Goal: Check status: Check status

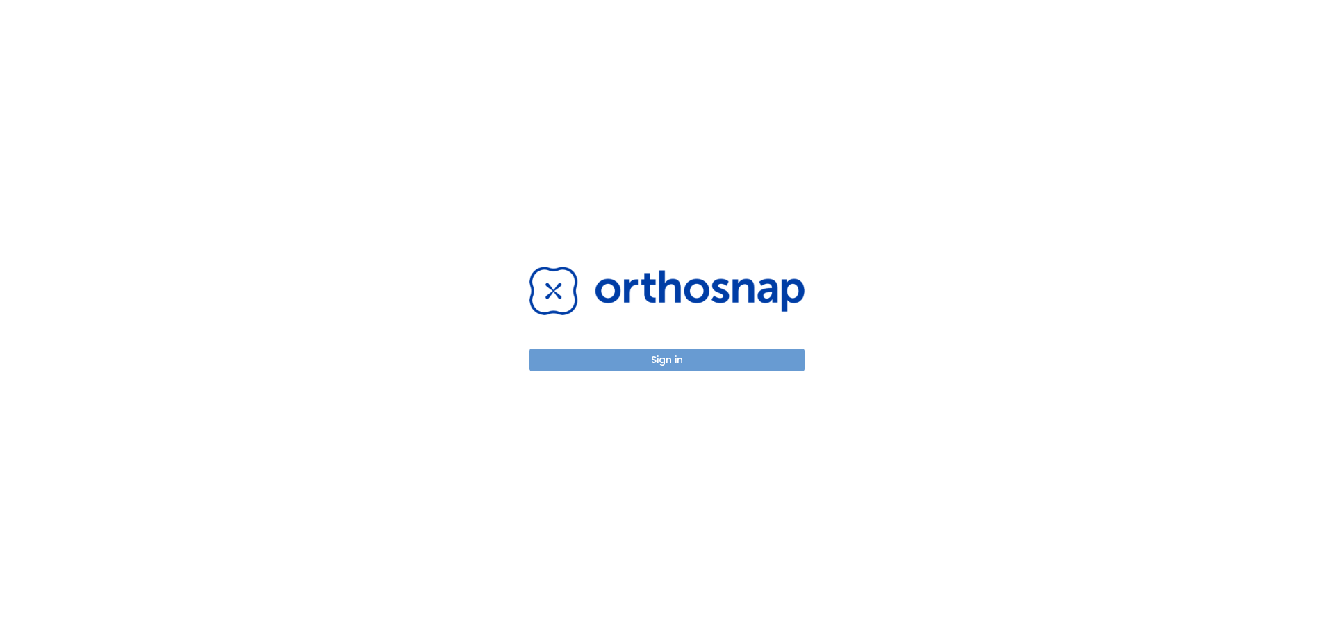
click at [702, 351] on button "Sign in" at bounding box center [666, 360] width 275 height 23
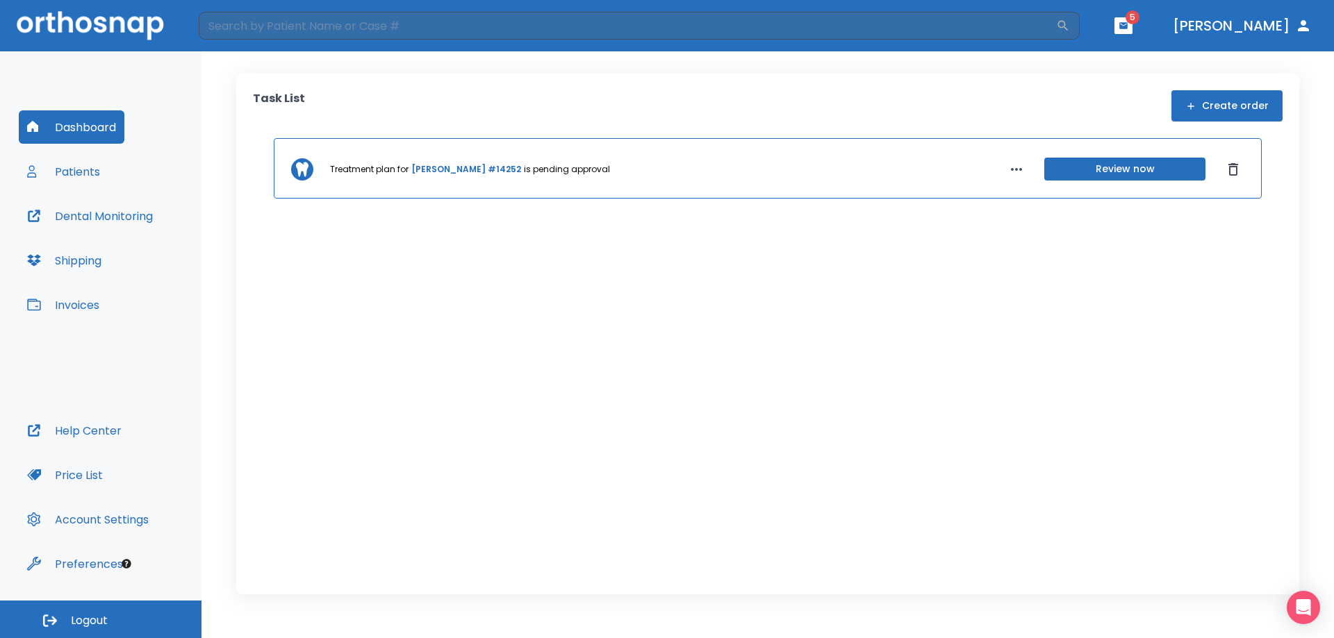
click at [441, 168] on link "[PERSON_NAME] #14252" at bounding box center [466, 169] width 110 height 13
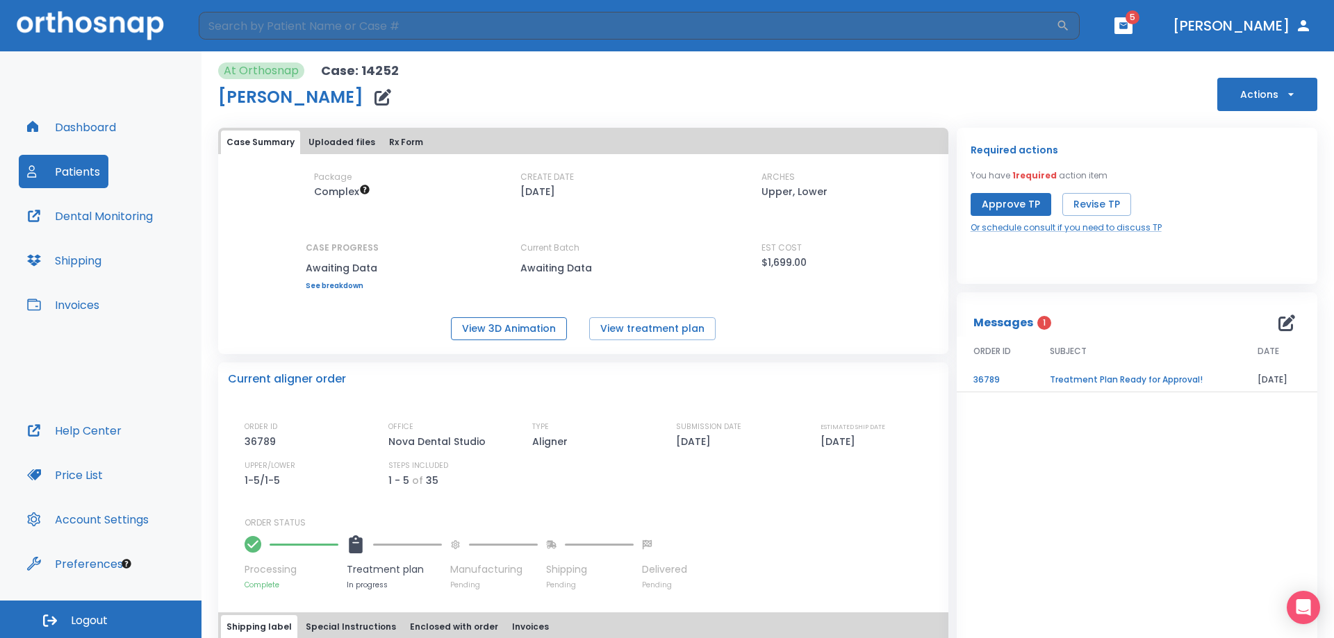
click at [535, 327] on button "View 3D Animation" at bounding box center [509, 328] width 116 height 23
click at [92, 125] on button "Dashboard" at bounding box center [72, 126] width 106 height 33
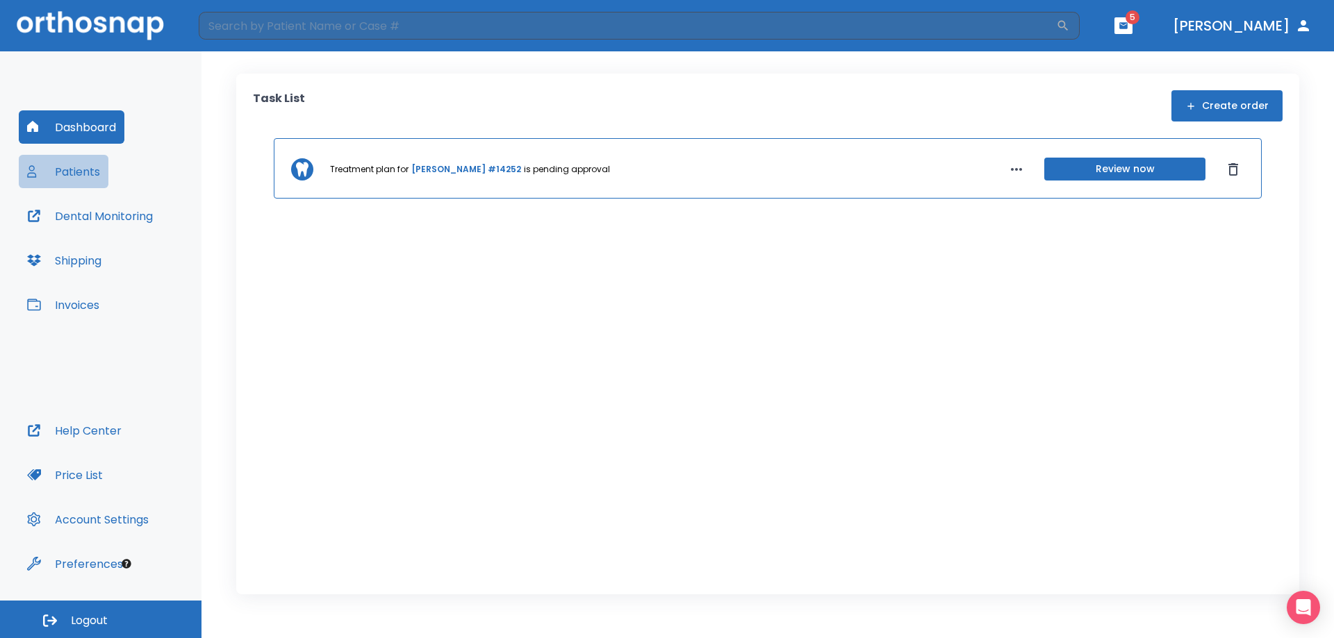
click at [76, 174] on button "Patients" at bounding box center [64, 171] width 90 height 33
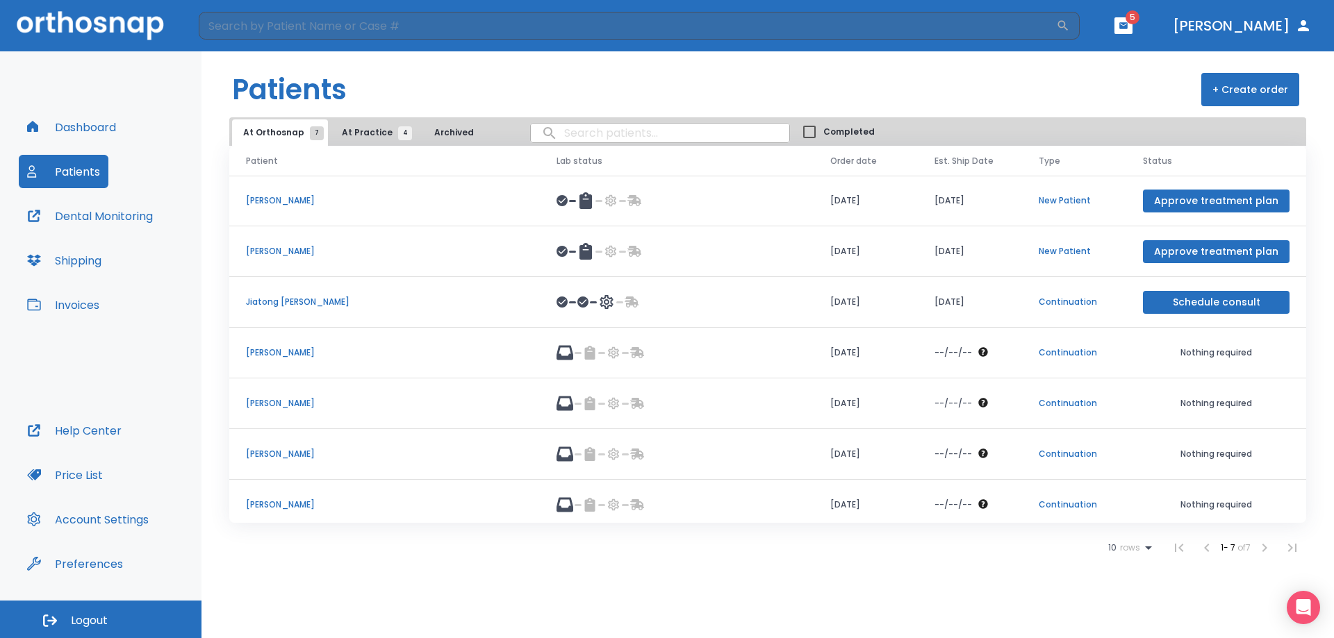
click at [78, 263] on button "Shipping" at bounding box center [64, 260] width 91 height 33
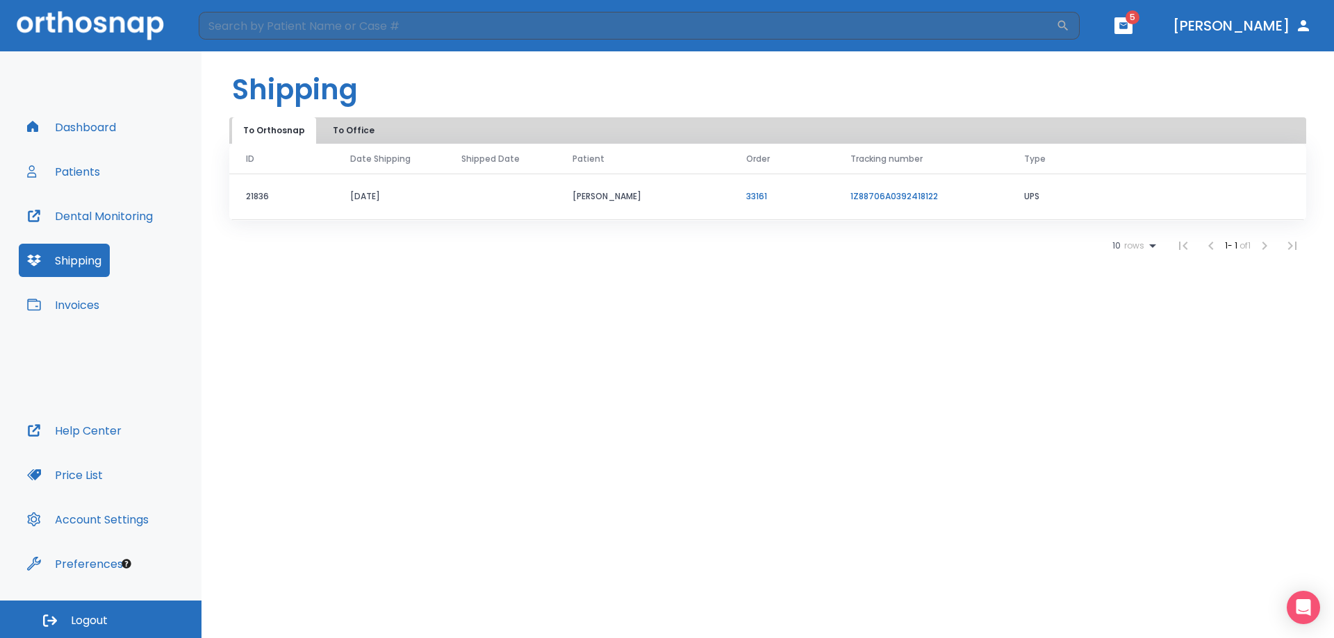
click at [86, 174] on button "Patients" at bounding box center [64, 171] width 90 height 33
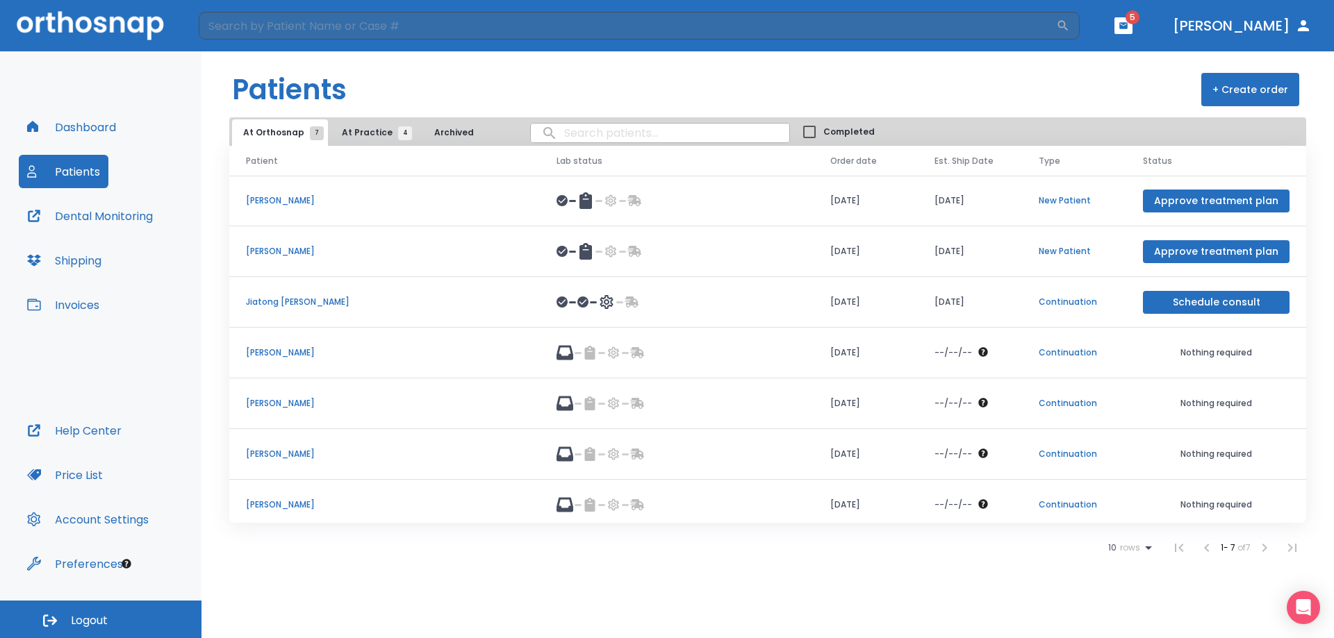
click at [266, 352] on p "[PERSON_NAME]" at bounding box center [384, 353] width 277 height 13
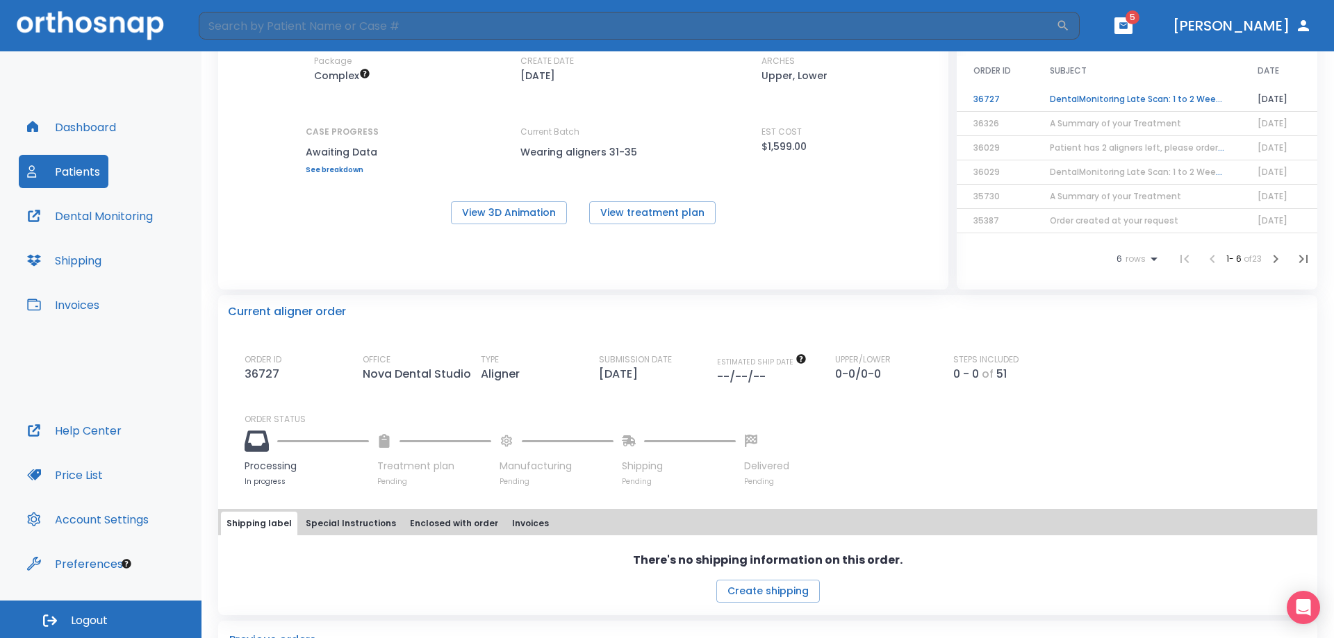
scroll to position [139, 0]
